Goal: Transaction & Acquisition: Obtain resource

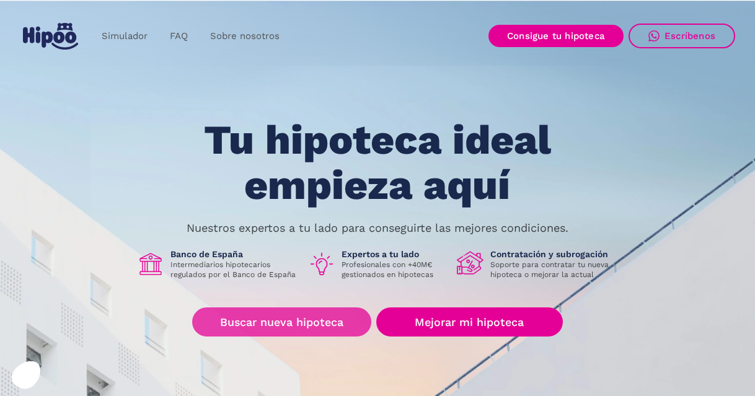
click at [286, 326] on link "Buscar nueva hipoteca" at bounding box center [281, 321] width 179 height 29
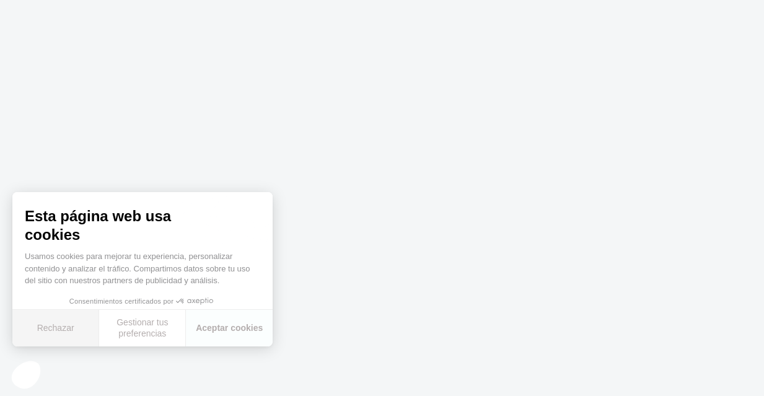
click at [78, 328] on button "Rechazar" at bounding box center [55, 328] width 87 height 37
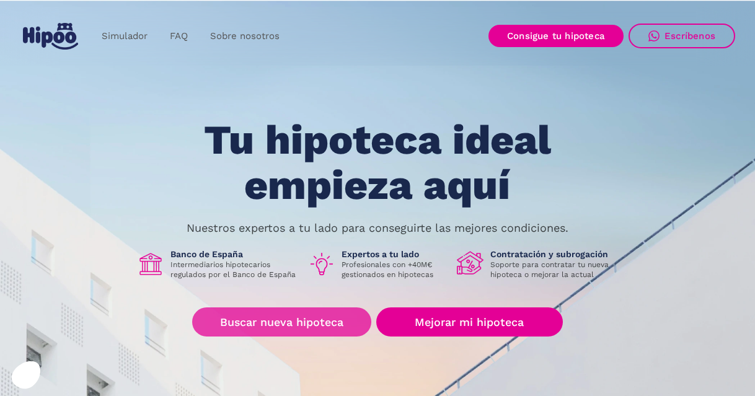
click at [303, 328] on link "Buscar nueva hipoteca" at bounding box center [281, 321] width 179 height 29
